Goal: Task Accomplishment & Management: Manage account settings

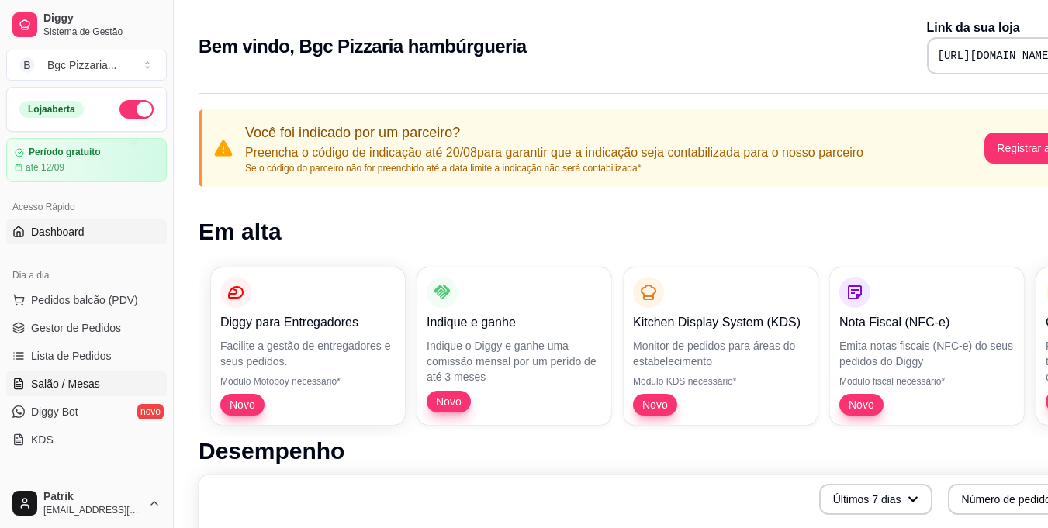
click at [89, 386] on span "Salão / Mesas" at bounding box center [65, 384] width 69 height 16
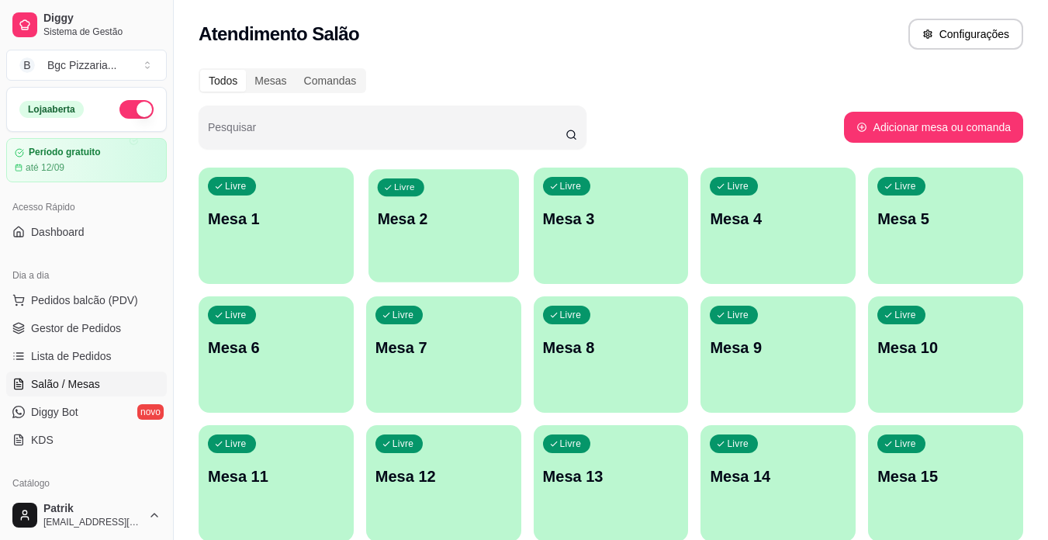
click at [438, 247] on div "Livre Mesa 2" at bounding box center [444, 216] width 151 height 95
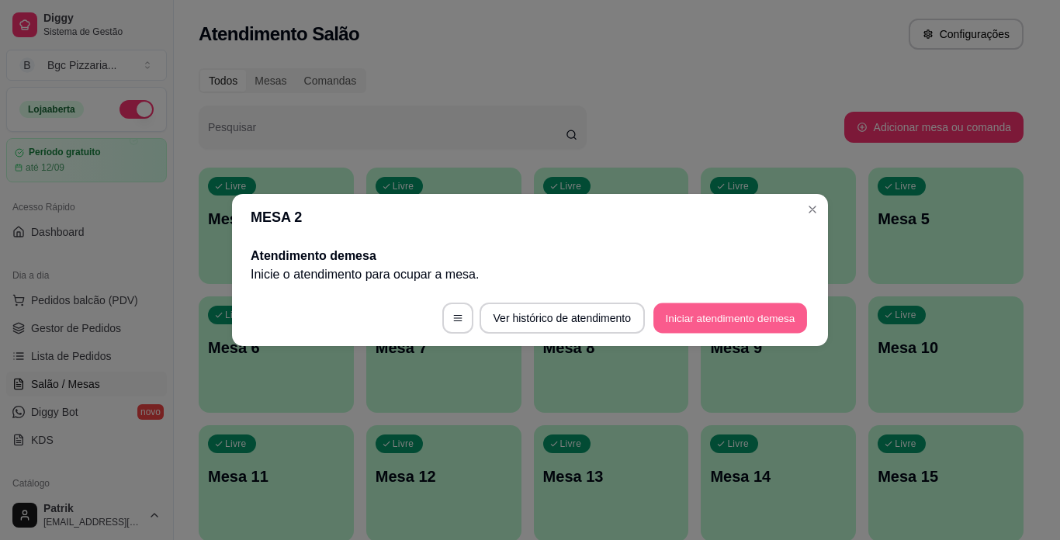
click at [712, 323] on button "Iniciar atendimento de mesa" at bounding box center [730, 318] width 154 height 30
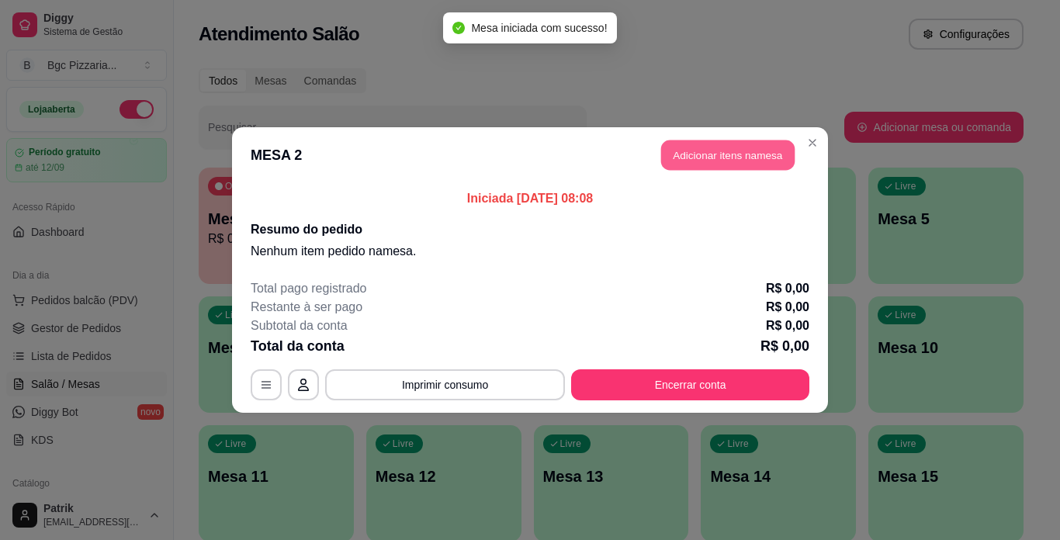
click at [742, 153] on button "Adicionar itens na mesa" at bounding box center [727, 155] width 133 height 30
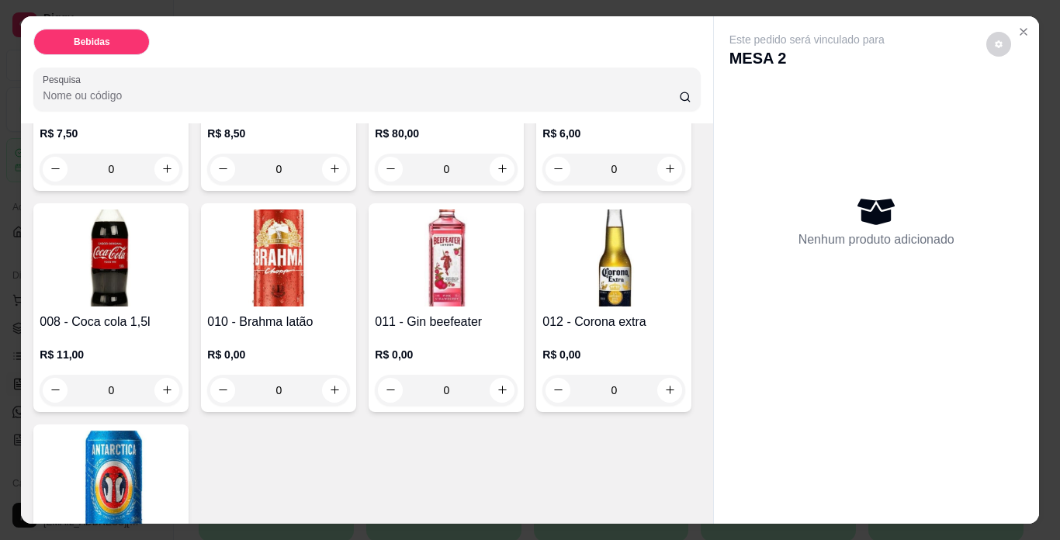
scroll to position [473, 0]
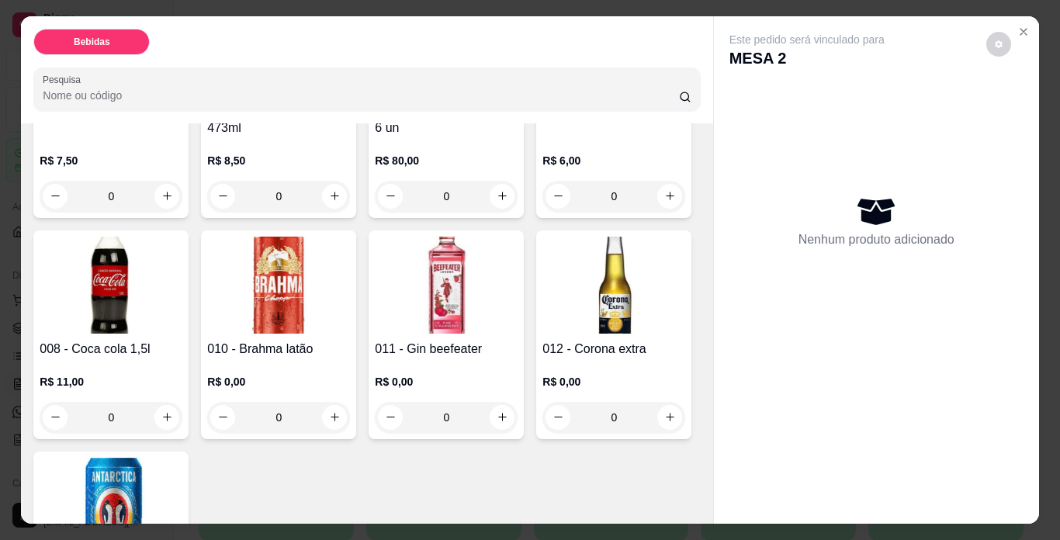
click at [182, 342] on h4 "008 - Coca cola 1,5l" at bounding box center [111, 349] width 143 height 19
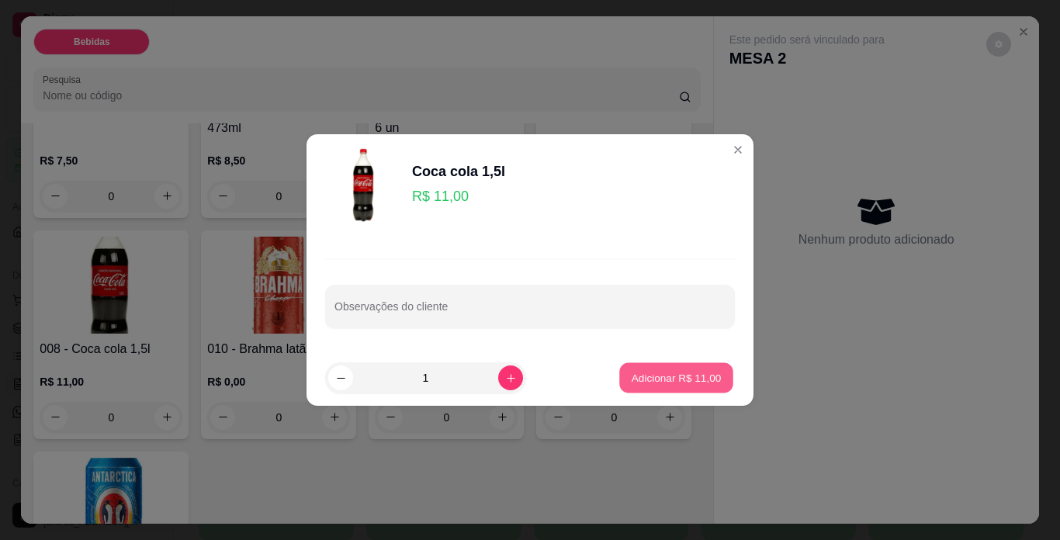
click at [652, 373] on p "Adicionar R$ 11,00" at bounding box center [677, 377] width 90 height 15
type input "1"
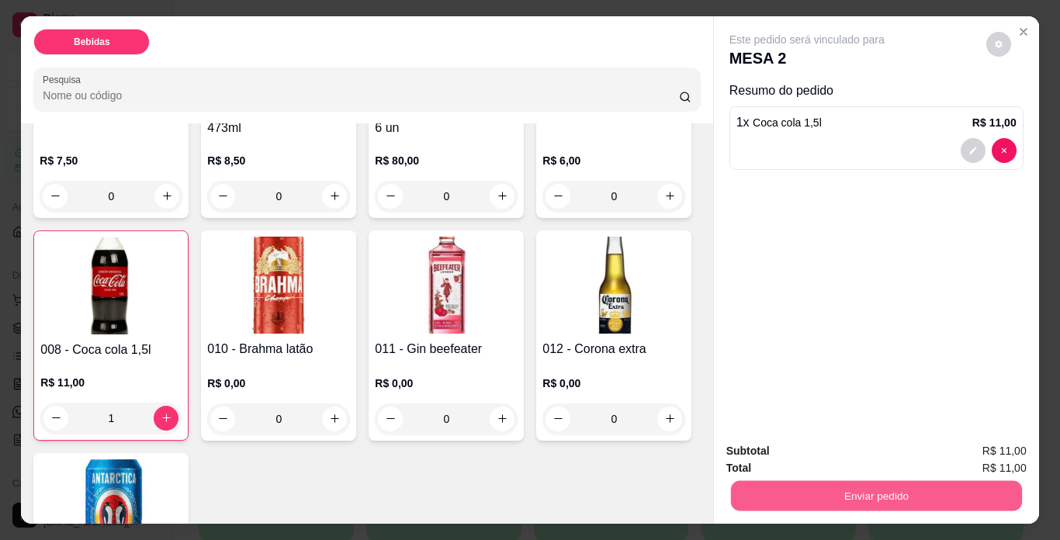
click at [912, 485] on button "Enviar pedido" at bounding box center [875, 496] width 291 height 30
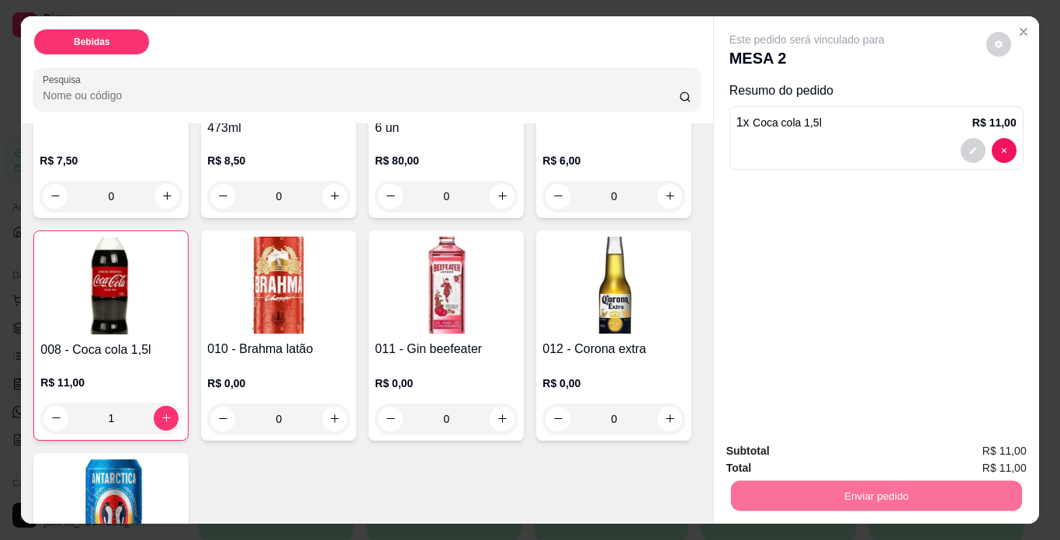
click at [874, 454] on button "Não registrar e enviar pedido" at bounding box center [824, 452] width 161 height 29
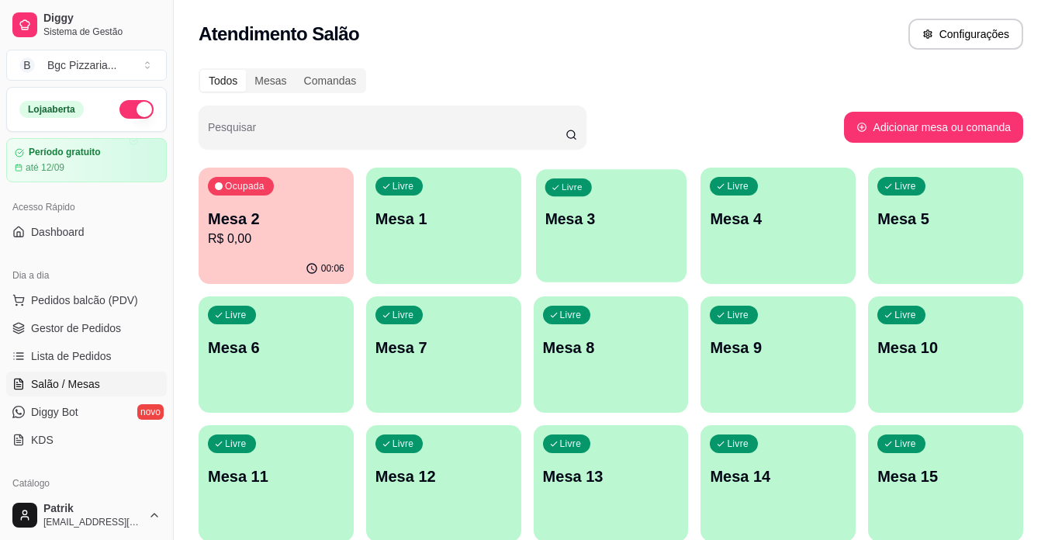
click at [590, 246] on div "Livre Mesa 3" at bounding box center [611, 216] width 151 height 95
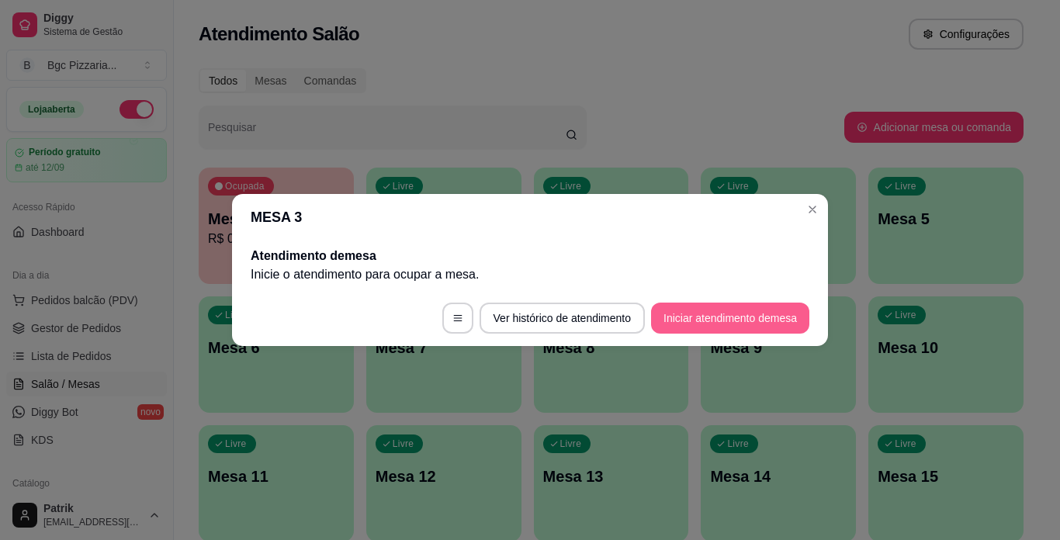
click at [711, 314] on button "Iniciar atendimento de mesa" at bounding box center [730, 318] width 158 height 31
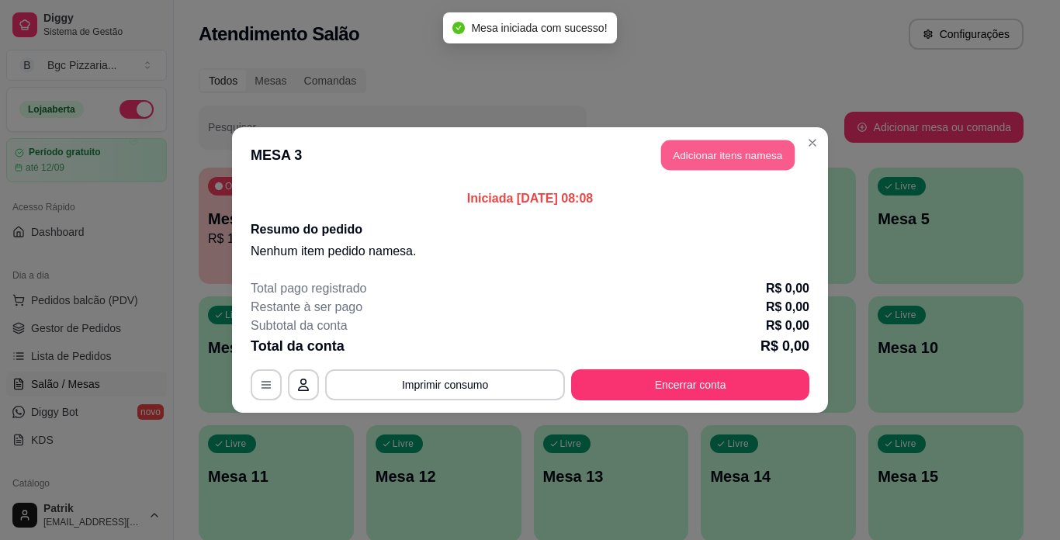
click at [733, 149] on button "Adicionar itens na mesa" at bounding box center [727, 155] width 133 height 30
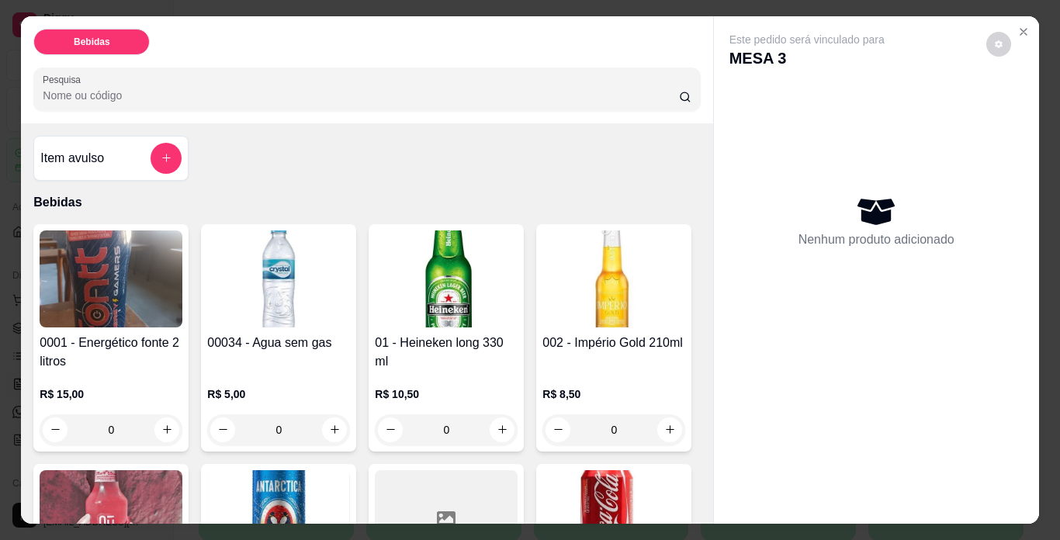
click at [403, 353] on h4 "01 - Heineken long 330 ml" at bounding box center [446, 352] width 143 height 37
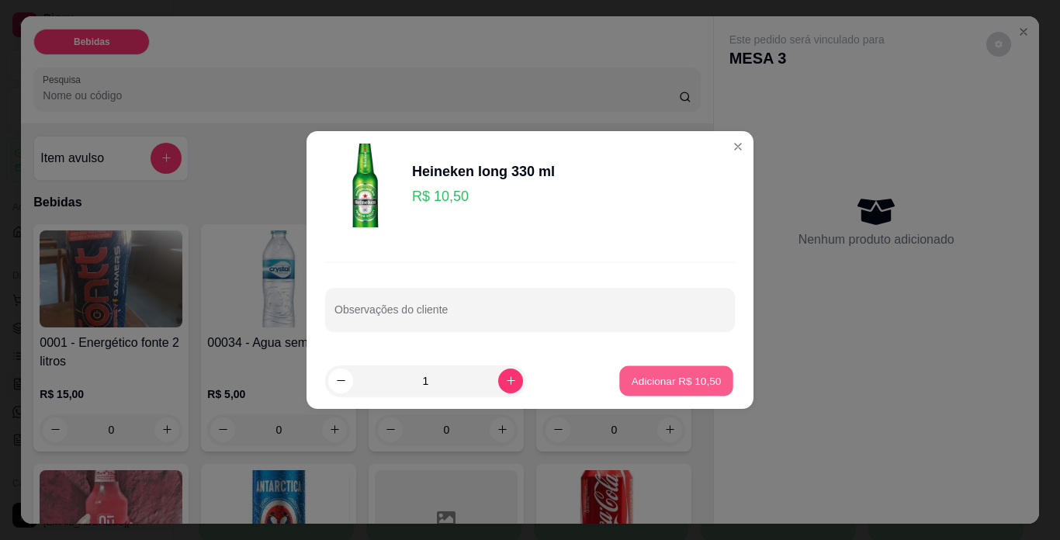
click at [632, 378] on p "Adicionar R$ 10,50" at bounding box center [677, 380] width 90 height 15
type input "1"
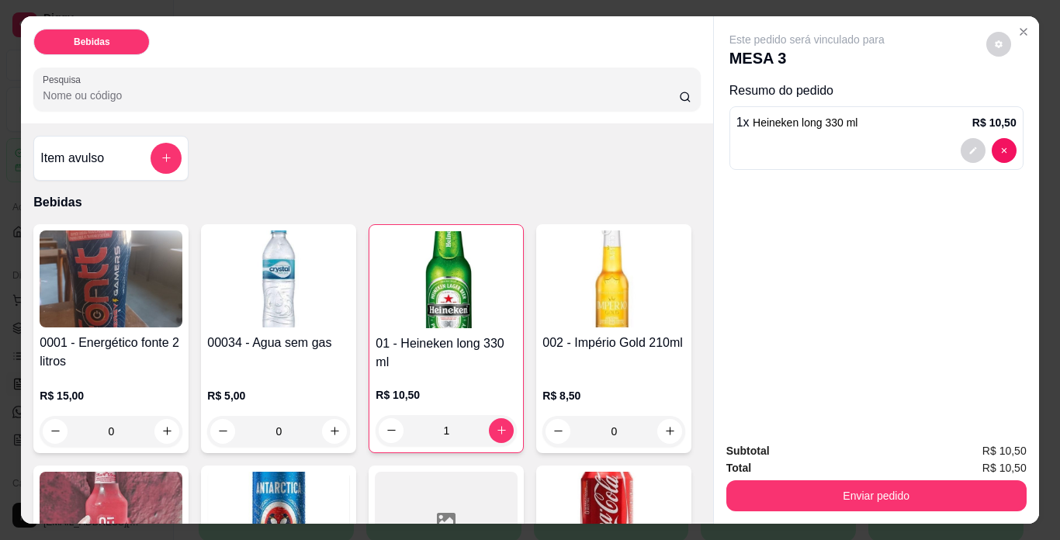
click at [151, 337] on h4 "0001 - Energético fonte 2 litros" at bounding box center [111, 352] width 143 height 37
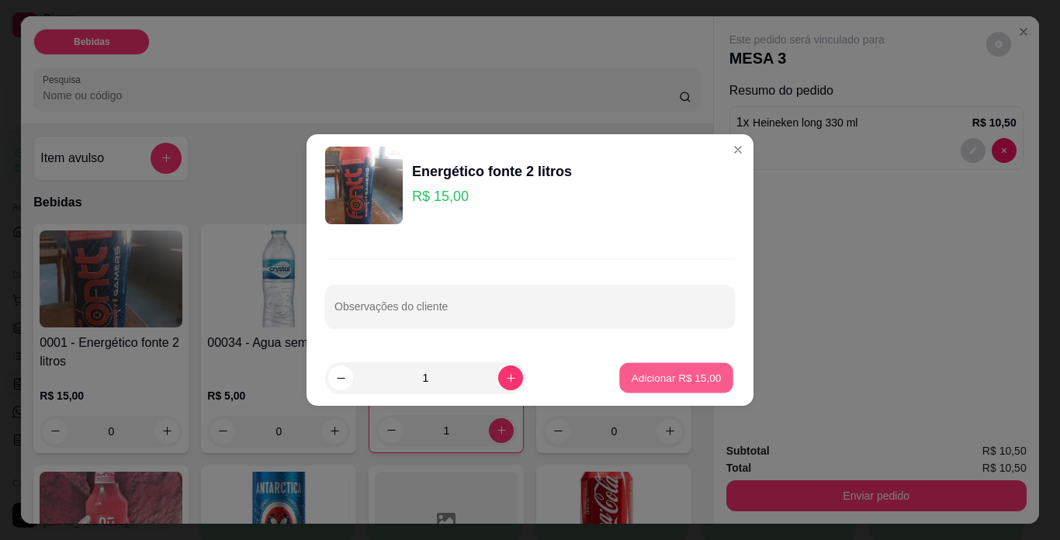
click at [647, 372] on p "Adicionar R$ 15,00" at bounding box center [677, 377] width 90 height 15
type input "1"
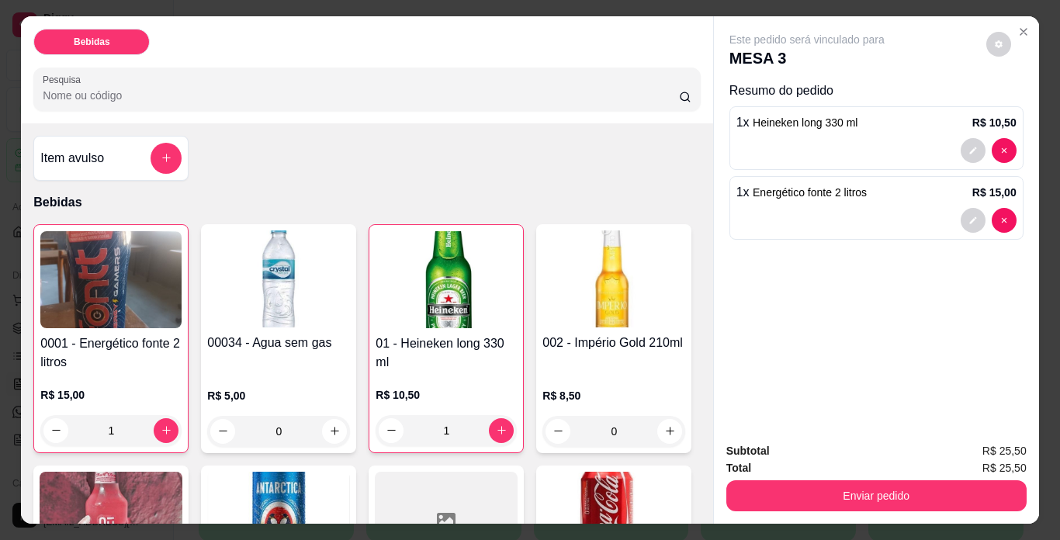
click at [286, 374] on div "R$ 5,00 0" at bounding box center [278, 409] width 143 height 74
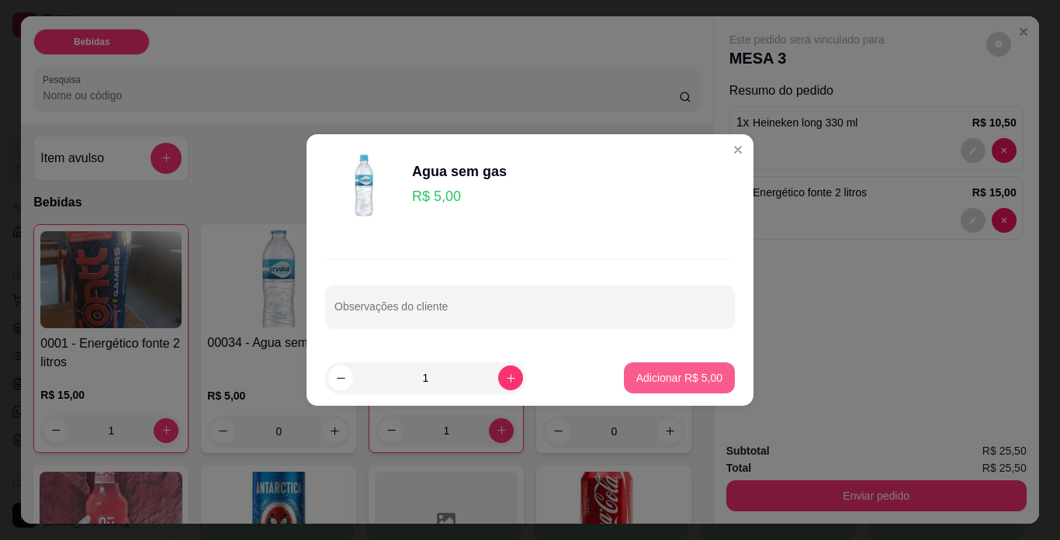
click at [680, 382] on p "Adicionar R$ 5,00" at bounding box center [679, 378] width 86 height 16
type input "1"
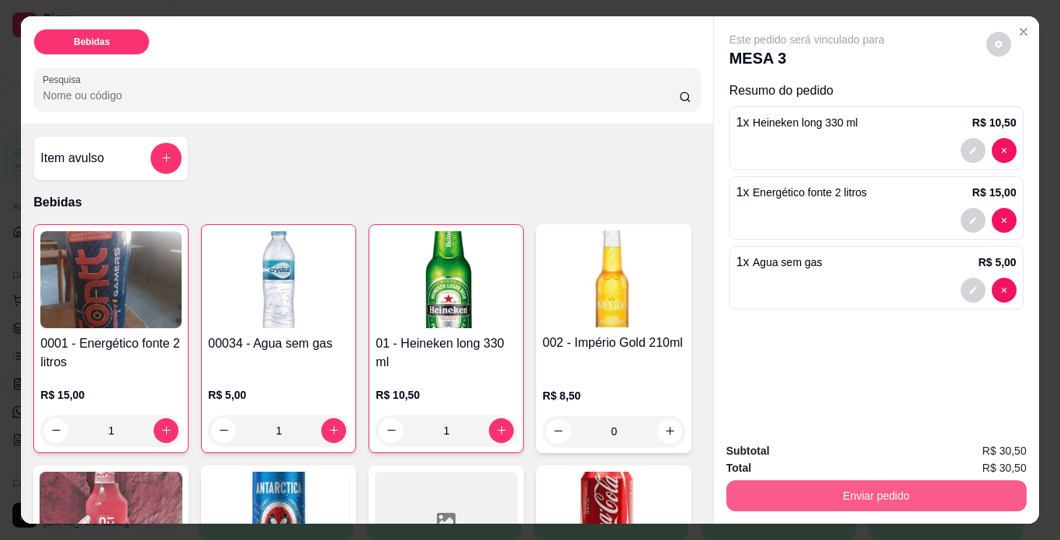
click at [885, 492] on button "Enviar pedido" at bounding box center [876, 495] width 300 height 31
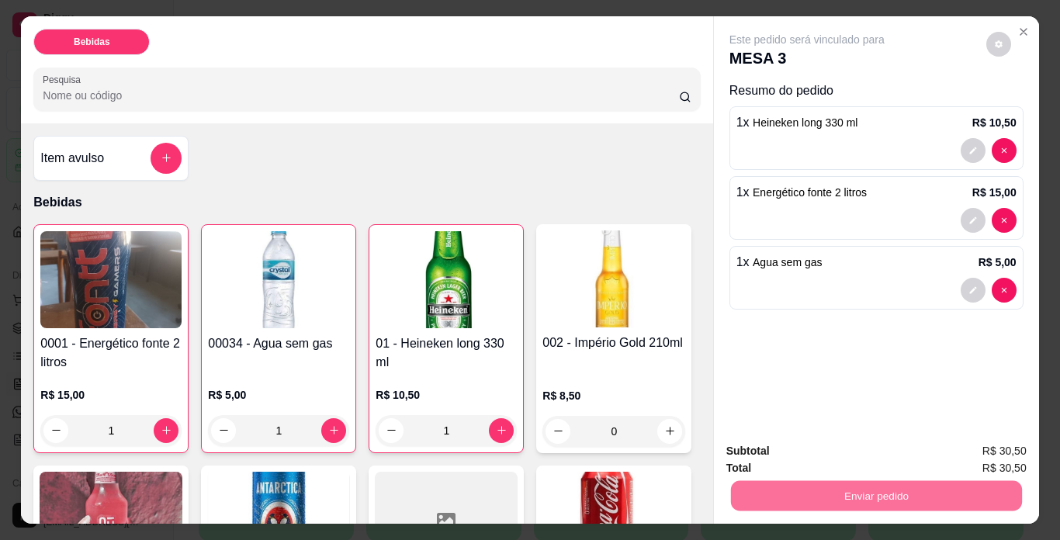
click at [839, 455] on button "Não registrar e enviar pedido" at bounding box center [824, 452] width 157 height 29
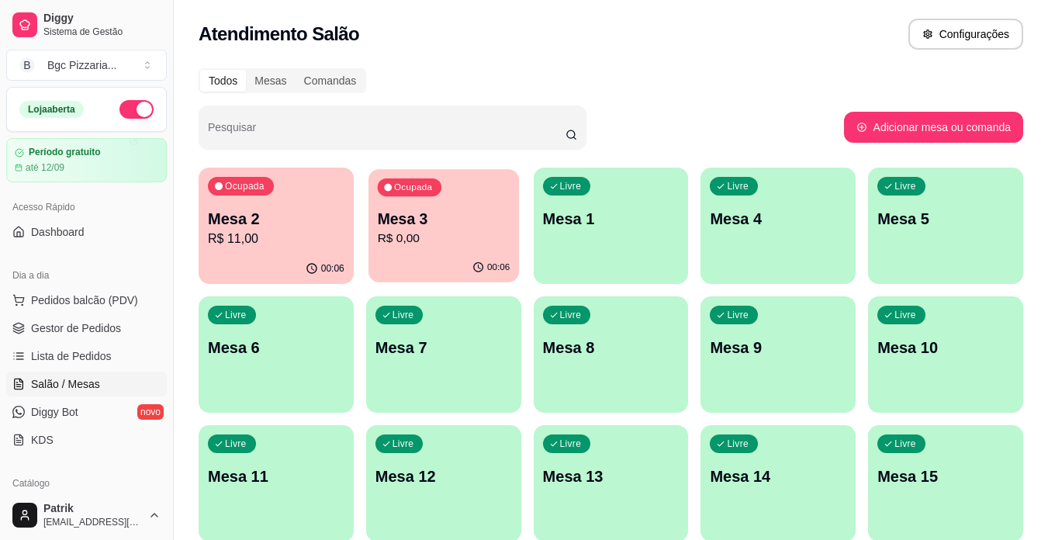
click at [427, 254] on div "00:06" at bounding box center [444, 267] width 151 height 29
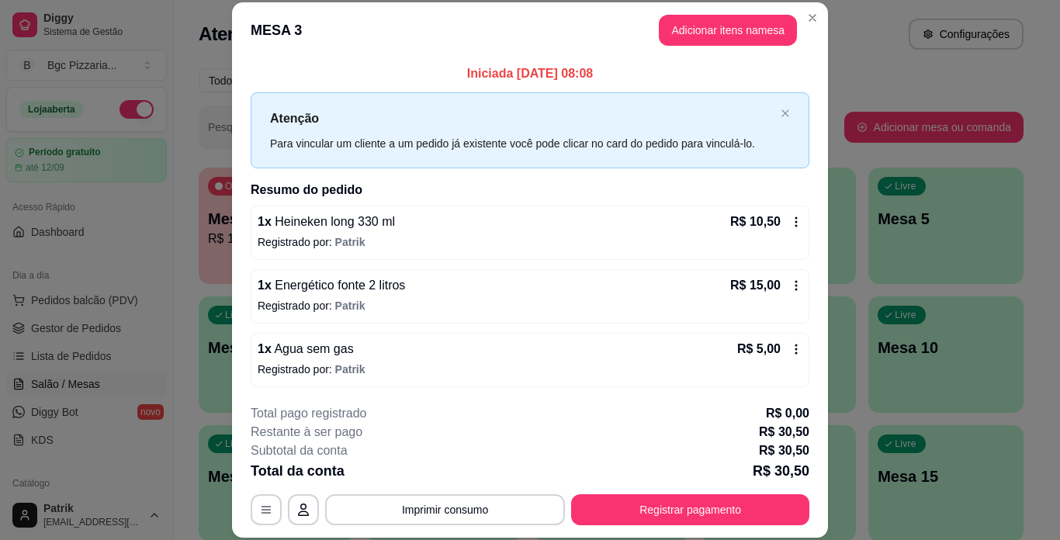
scroll to position [2, 0]
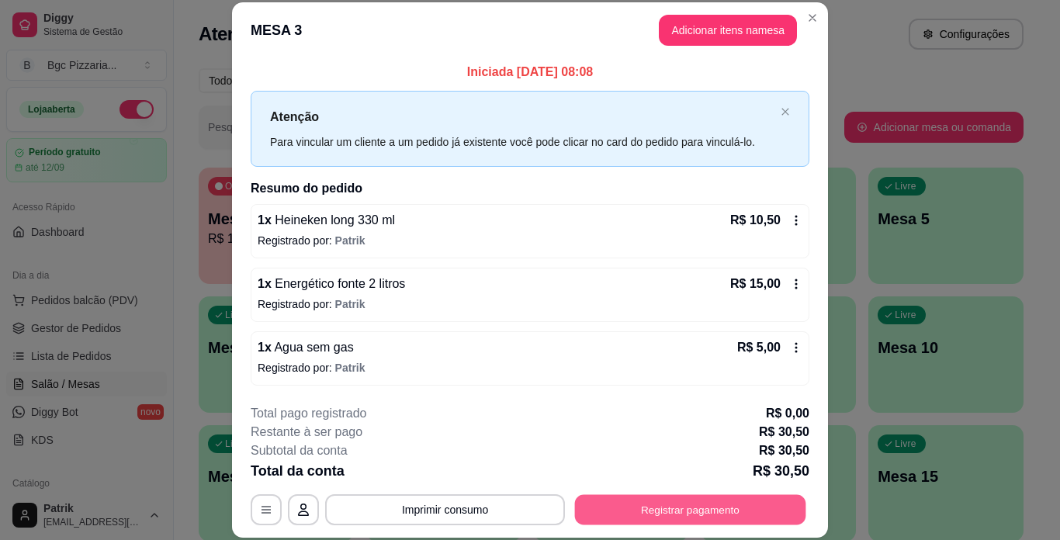
click at [656, 507] on button "Registrar pagamento" at bounding box center [690, 509] width 231 height 30
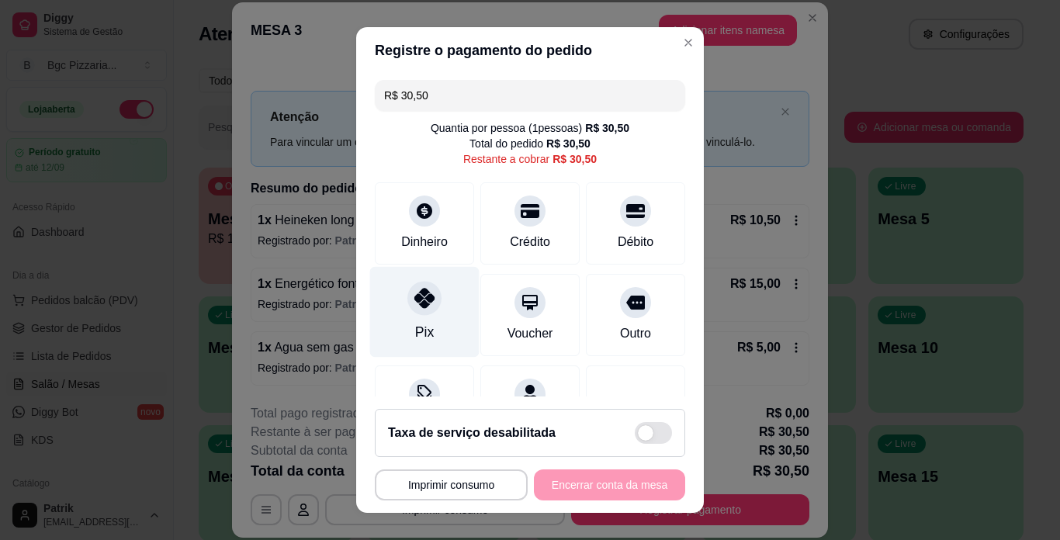
click at [419, 313] on div at bounding box center [424, 298] width 34 height 34
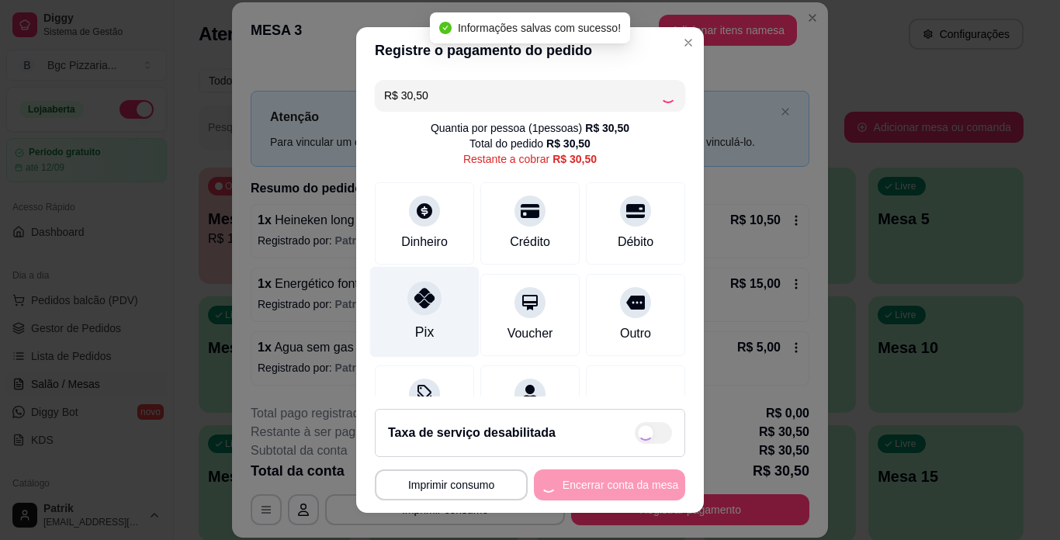
type input "R$ 0,00"
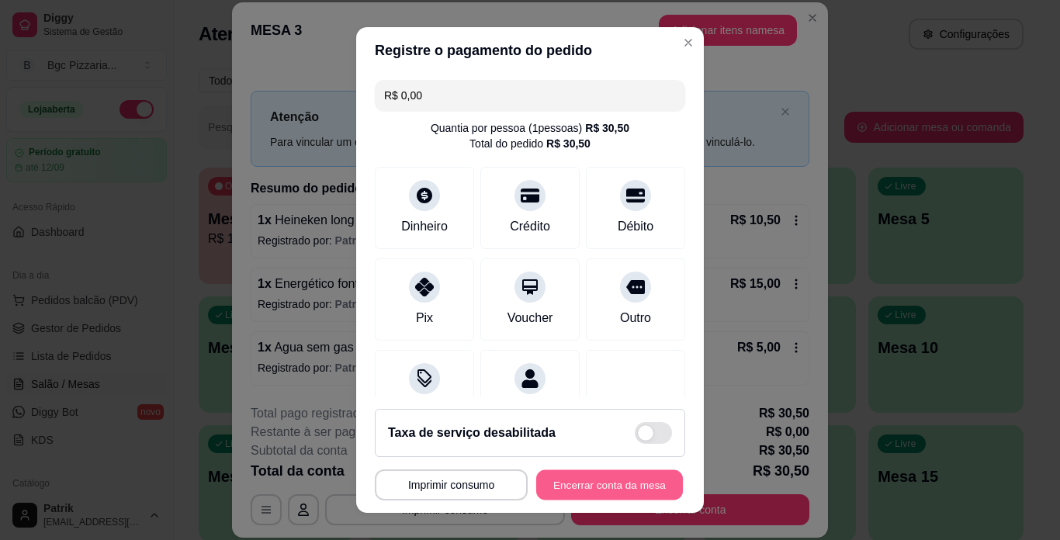
click at [646, 488] on button "Encerrar conta da mesa" at bounding box center [609, 485] width 147 height 30
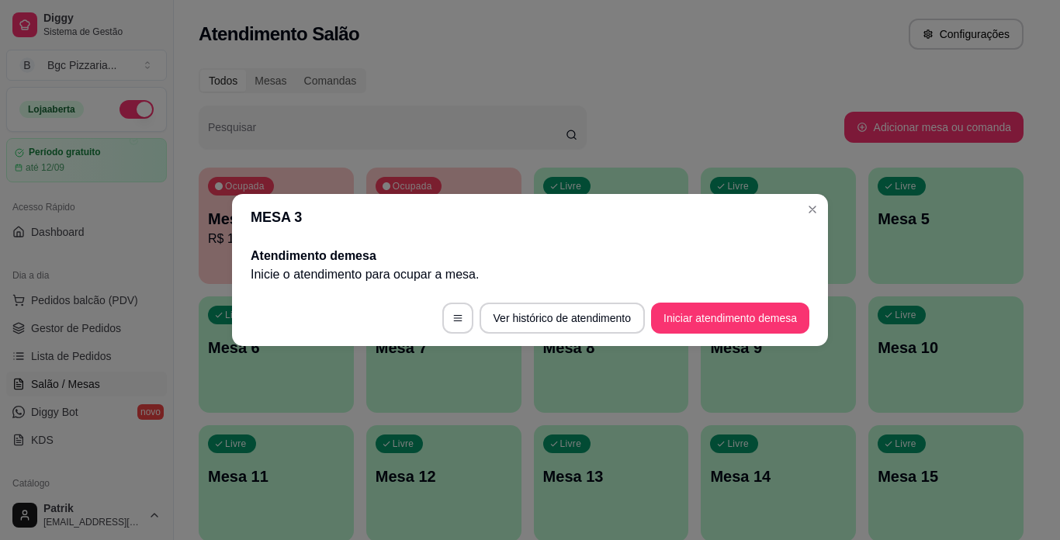
scroll to position [0, 0]
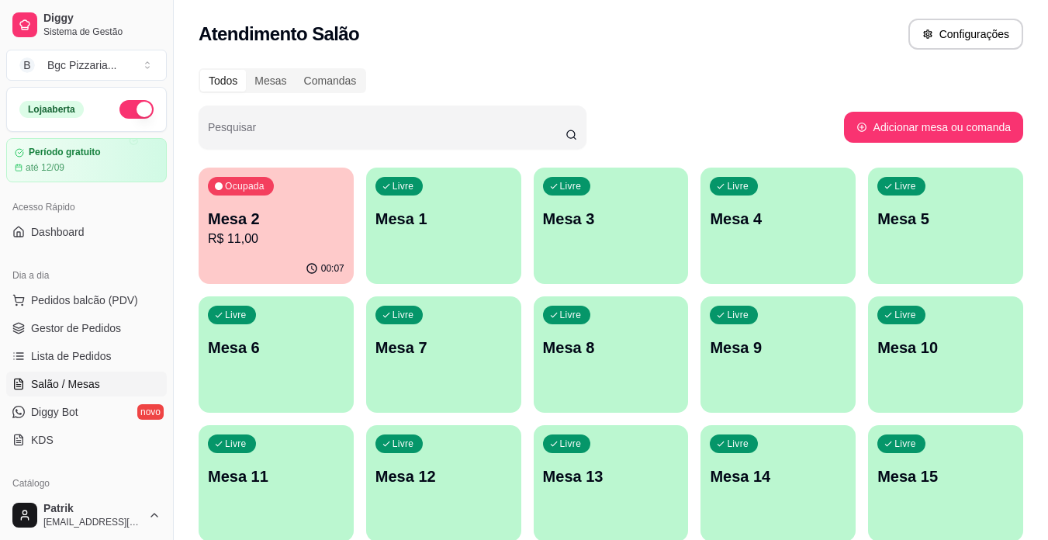
click at [270, 231] on p "R$ 11,00" at bounding box center [276, 239] width 137 height 19
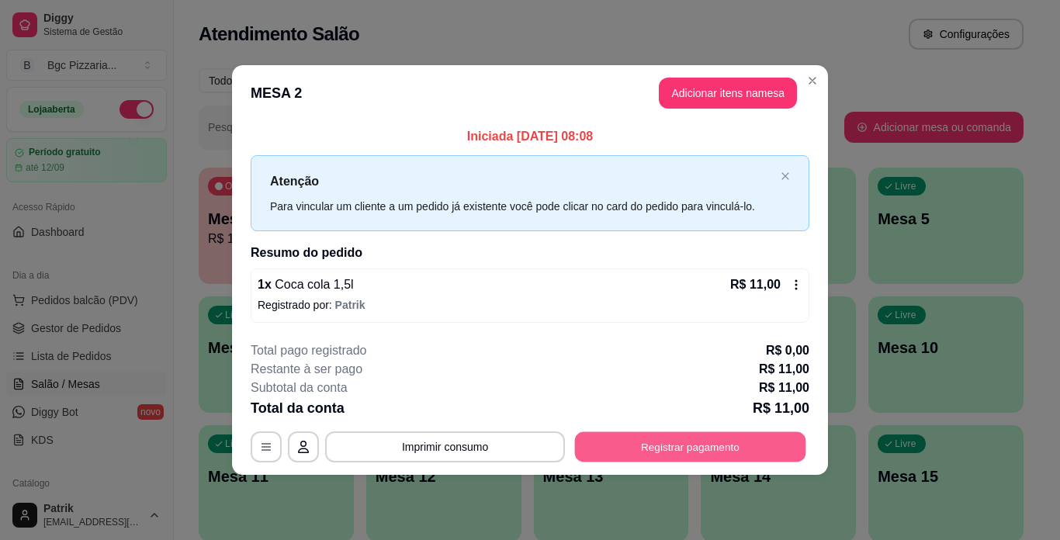
click at [708, 441] on button "Registrar pagamento" at bounding box center [690, 446] width 231 height 30
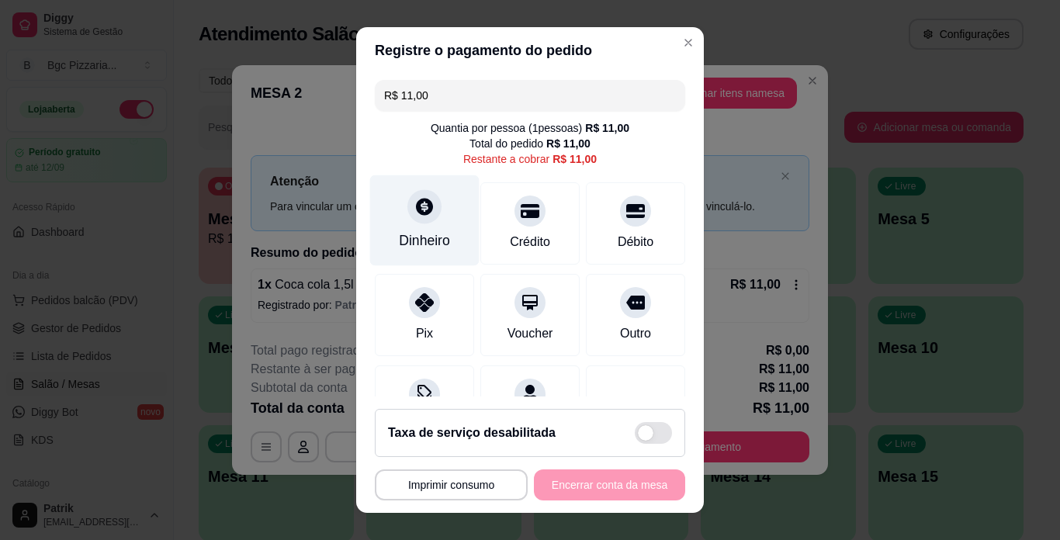
click at [408, 230] on div "Dinheiro" at bounding box center [424, 240] width 51 height 20
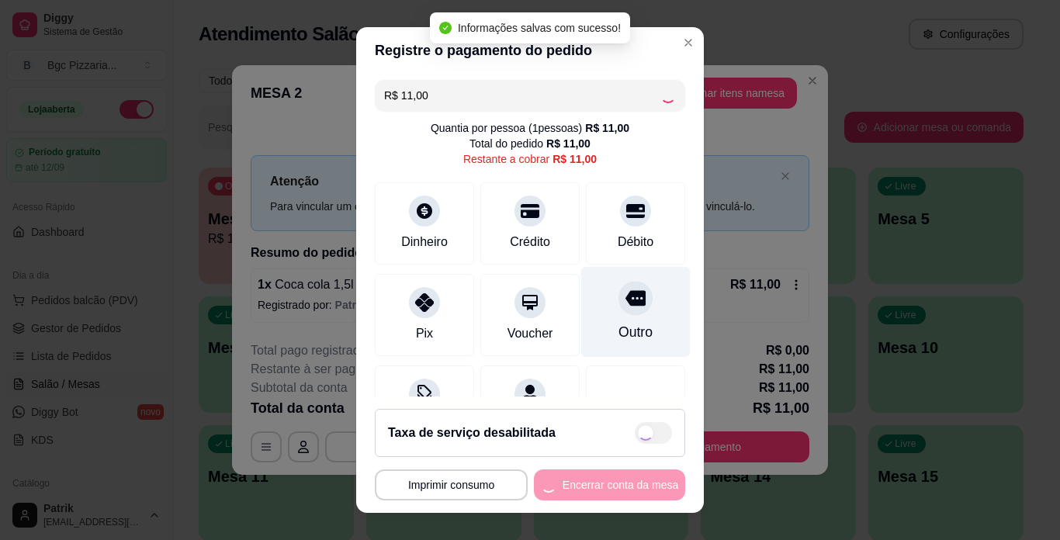
type input "R$ 0,00"
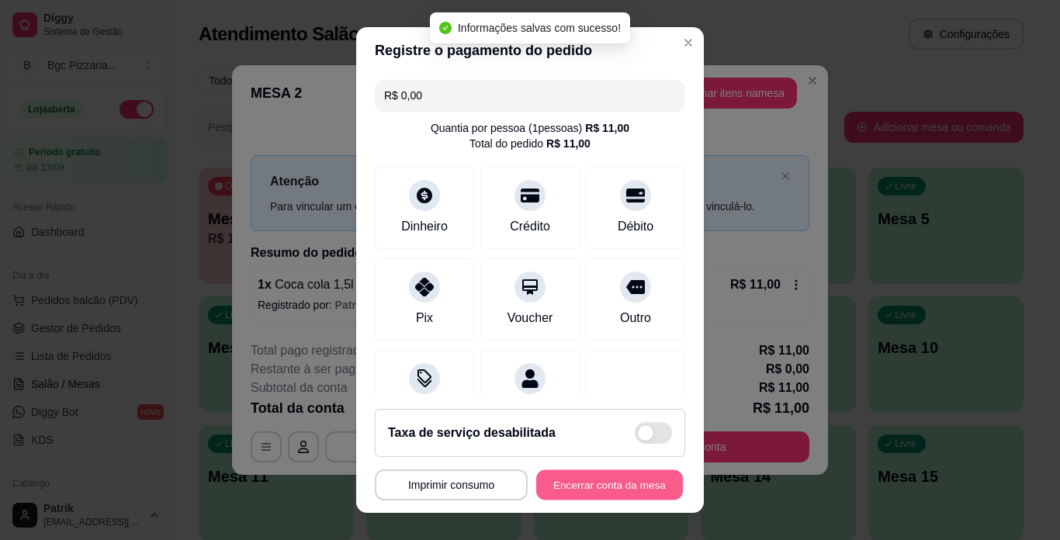
click at [642, 482] on button "Encerrar conta da mesa" at bounding box center [609, 485] width 147 height 30
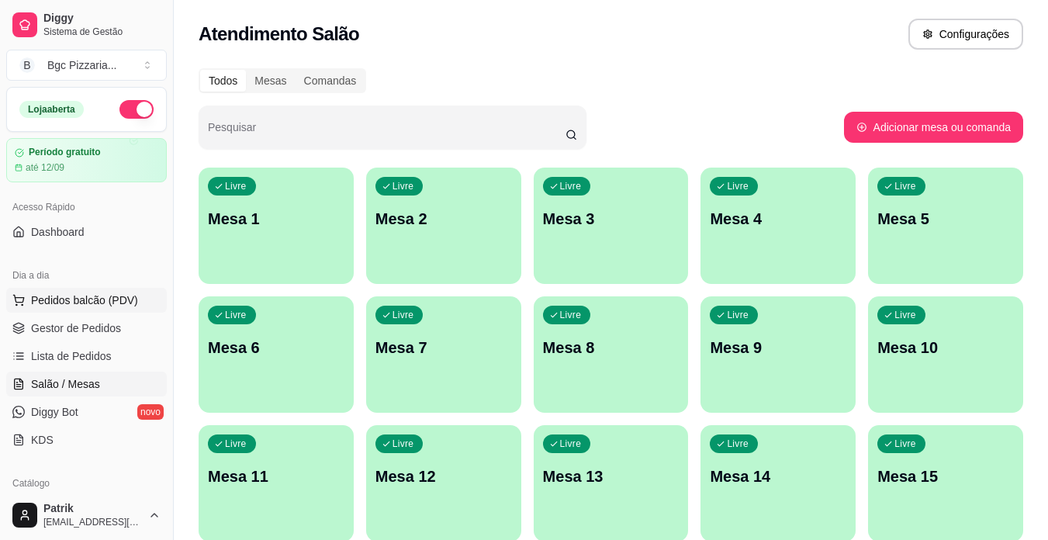
click at [61, 303] on span "Pedidos balcão (PDV)" at bounding box center [84, 300] width 107 height 16
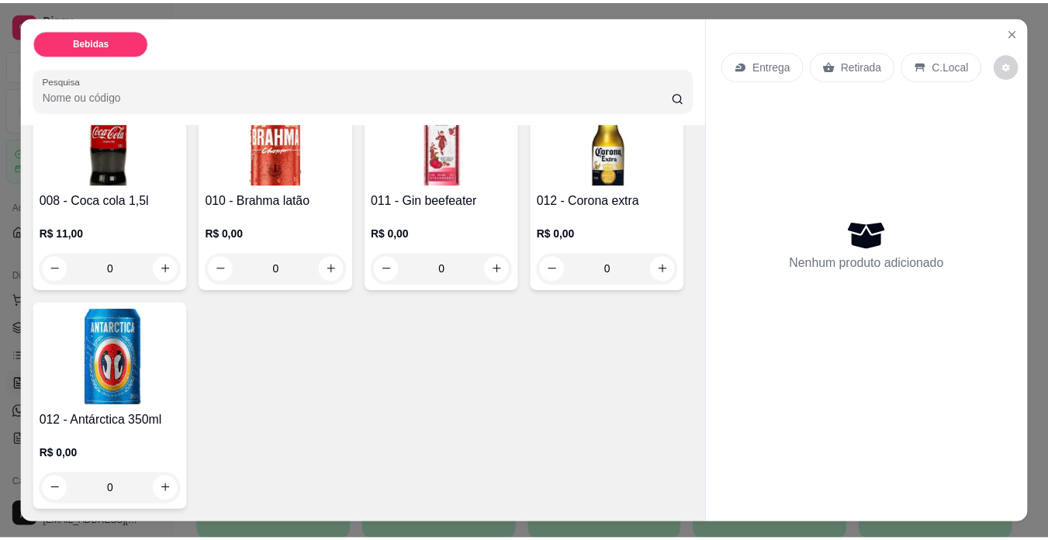
scroll to position [698, 0]
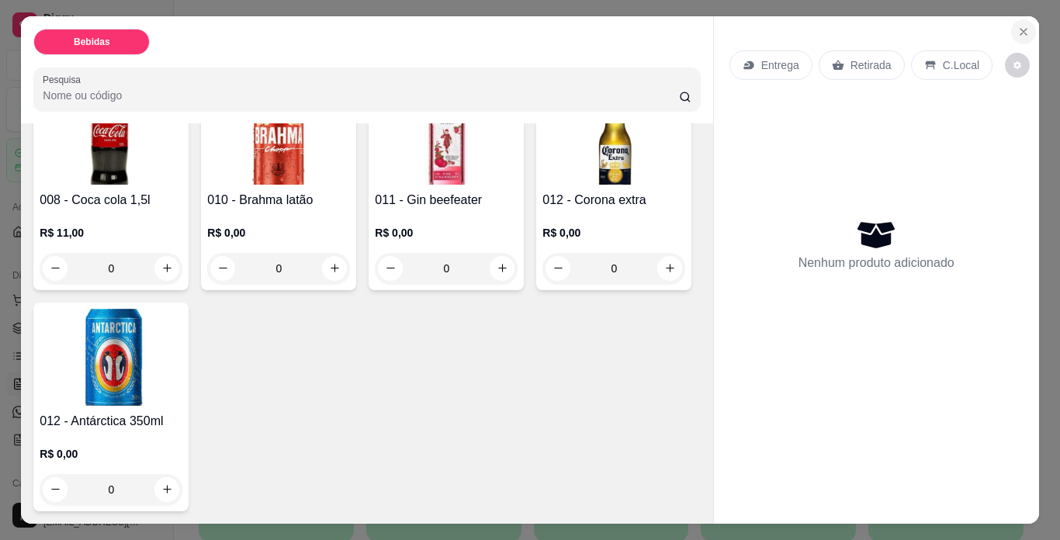
click at [1025, 27] on button "Close" at bounding box center [1023, 31] width 25 height 25
